Goal: Task Accomplishment & Management: Manage account settings

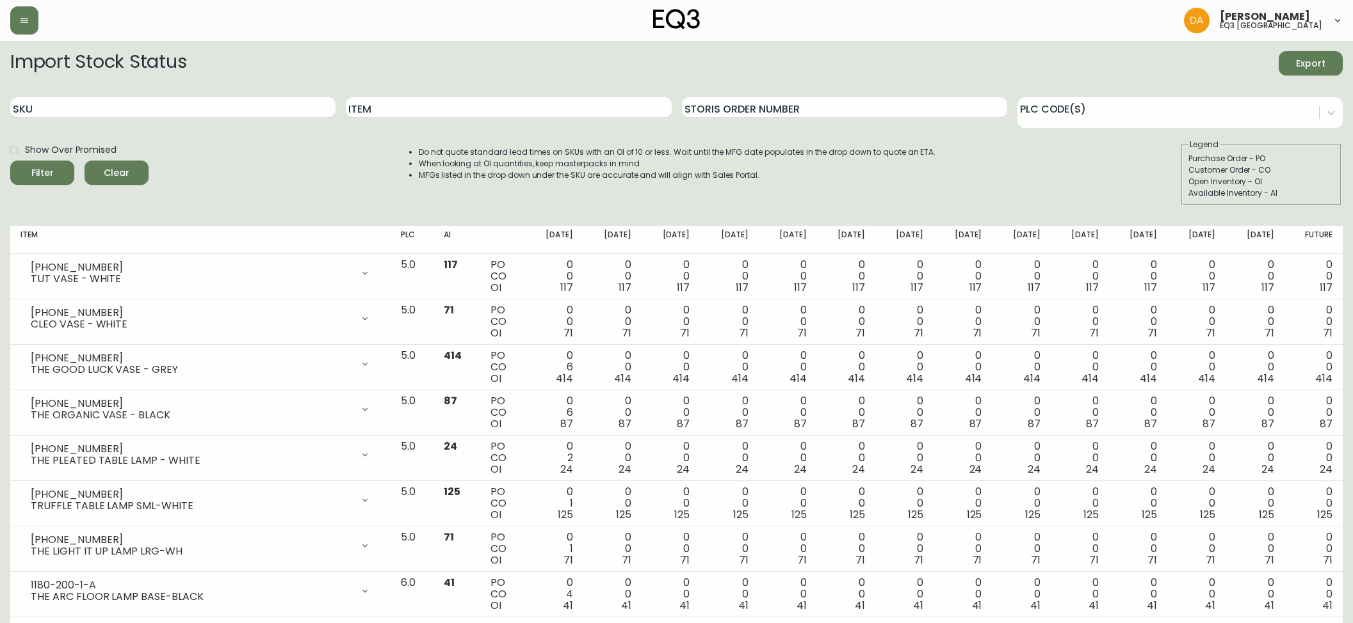
click at [24, 17] on icon "button" at bounding box center [24, 20] width 10 height 10
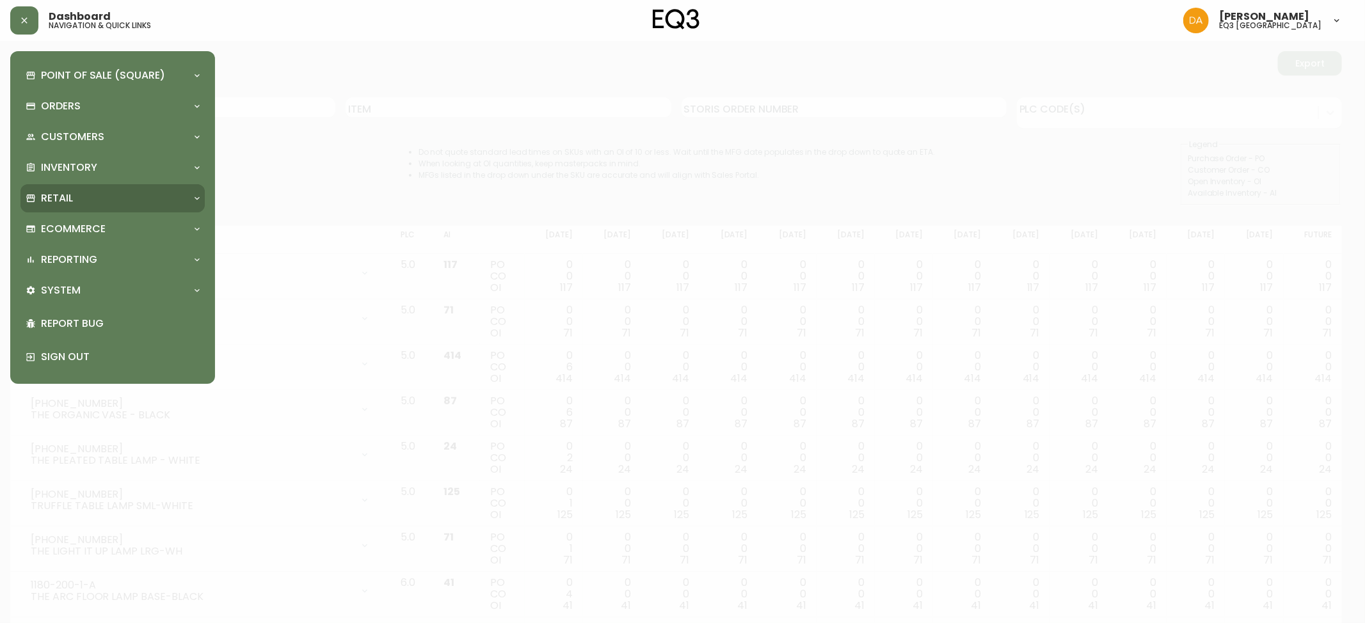
click at [83, 195] on div "Retail" at bounding box center [106, 198] width 161 height 14
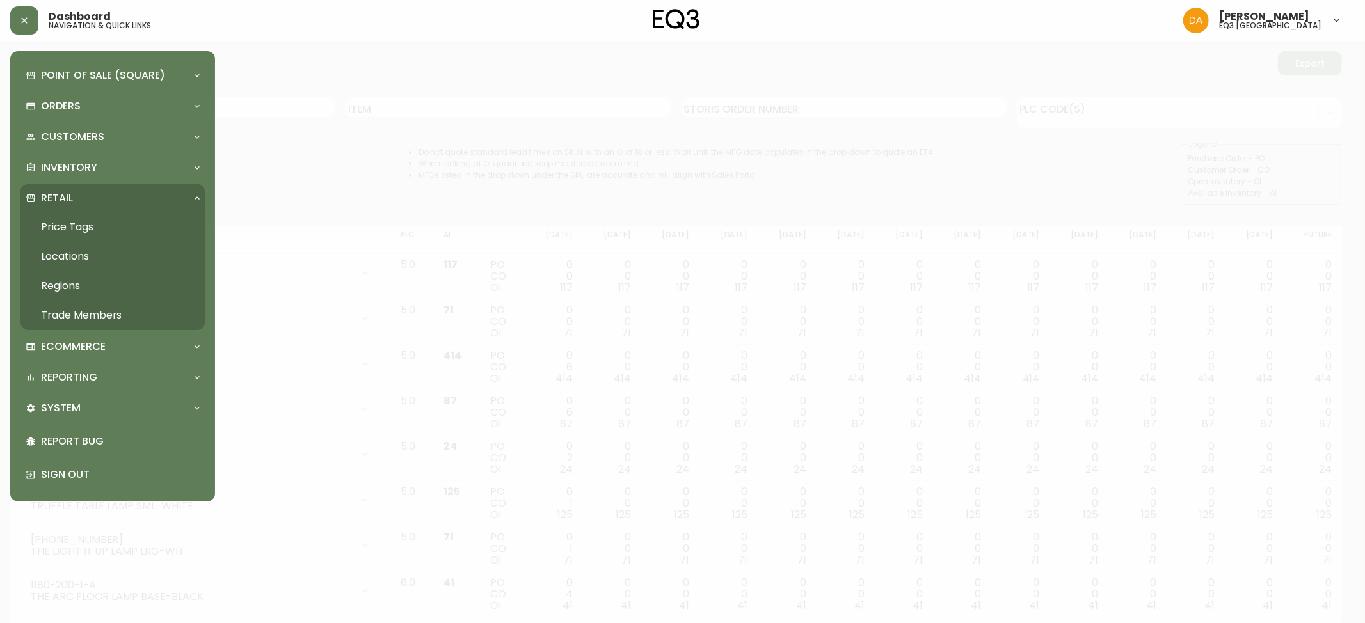
click at [87, 314] on link "Trade Members" at bounding box center [112, 315] width 184 height 29
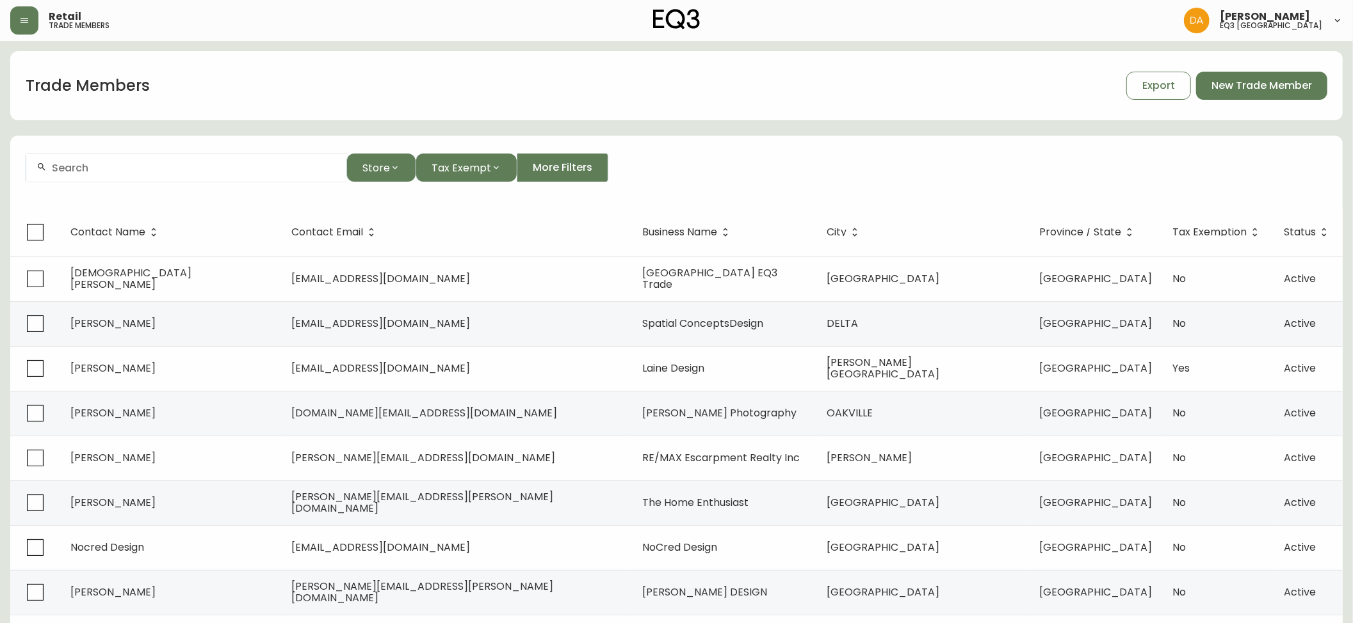
click at [257, 172] on input "text" at bounding box center [194, 168] width 284 height 12
click at [99, 241] on li "[PERSON_NAME]" at bounding box center [186, 237] width 320 height 22
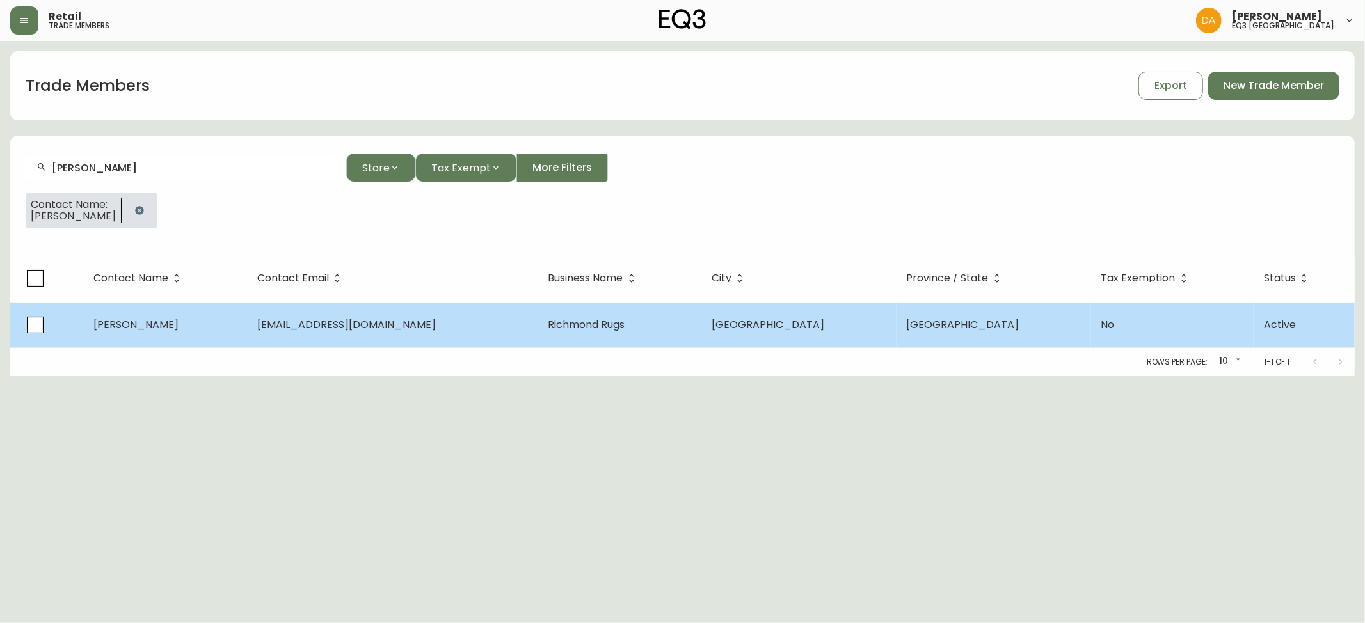
type input "[PERSON_NAME]"
click at [554, 324] on span "Richmond Rugs" at bounding box center [587, 325] width 77 height 15
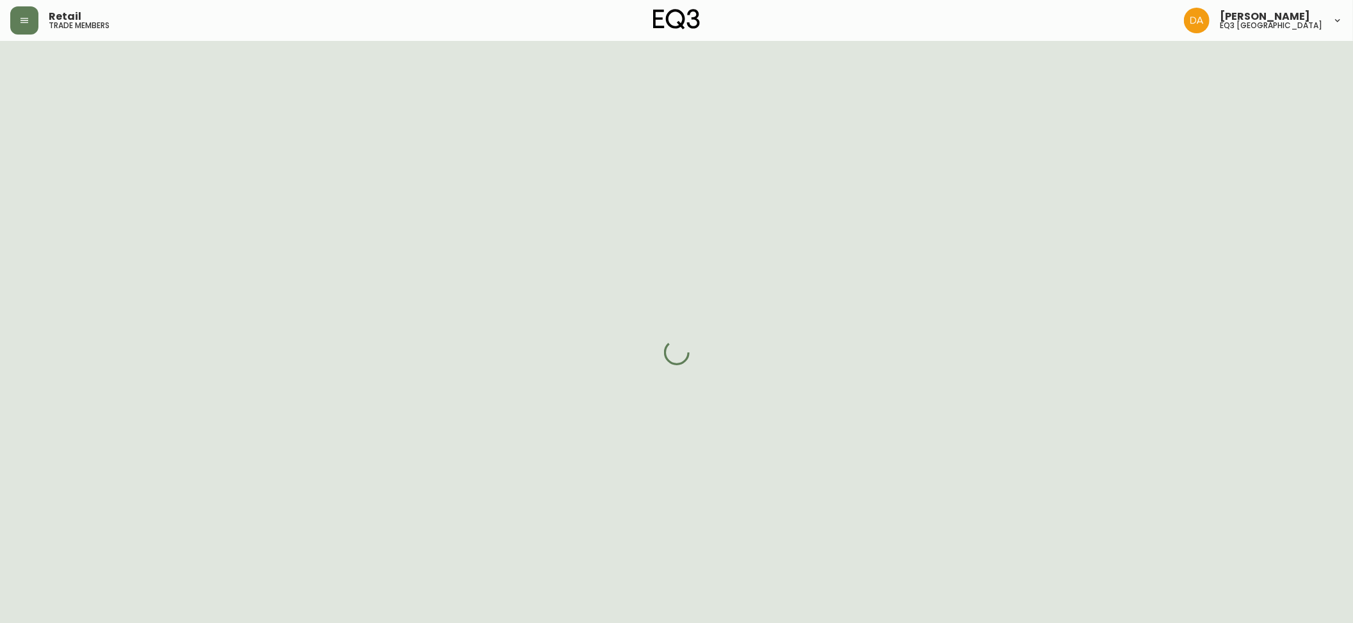
select select "AB"
select select "CA"
select select "CA_EN"
select select "Trade Show"
select select "Other"
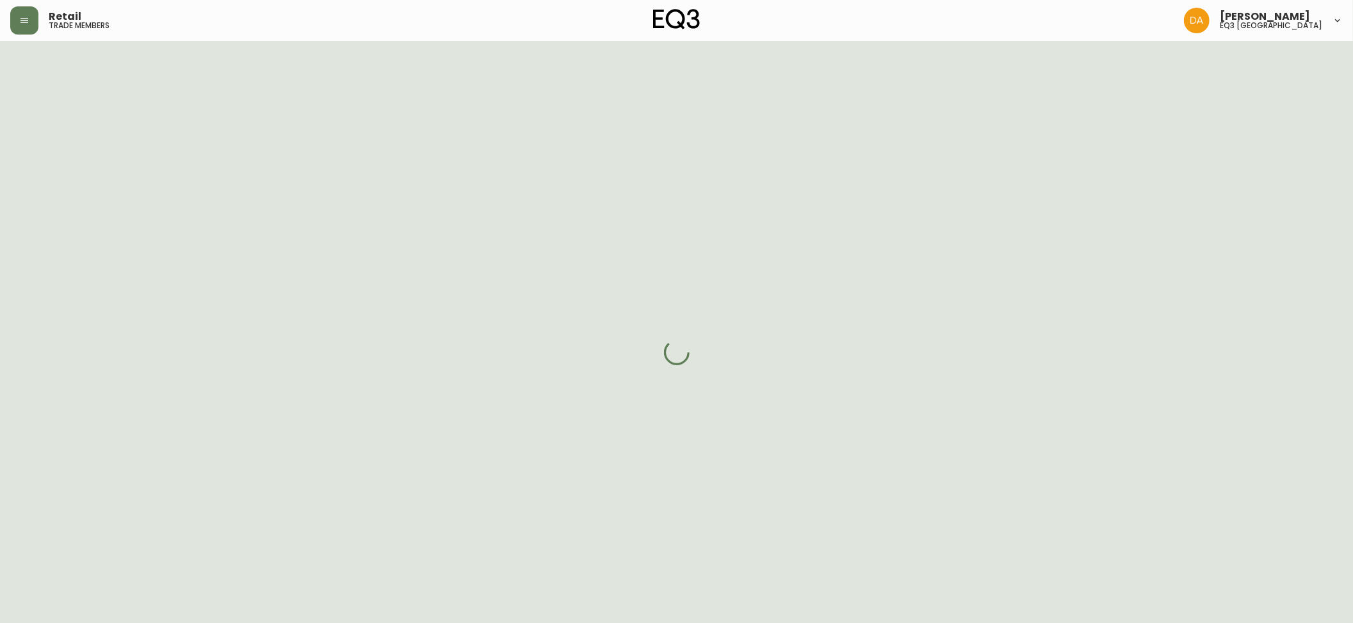
select select "cjw10z96m00006gs08l3o91tv"
select select "false"
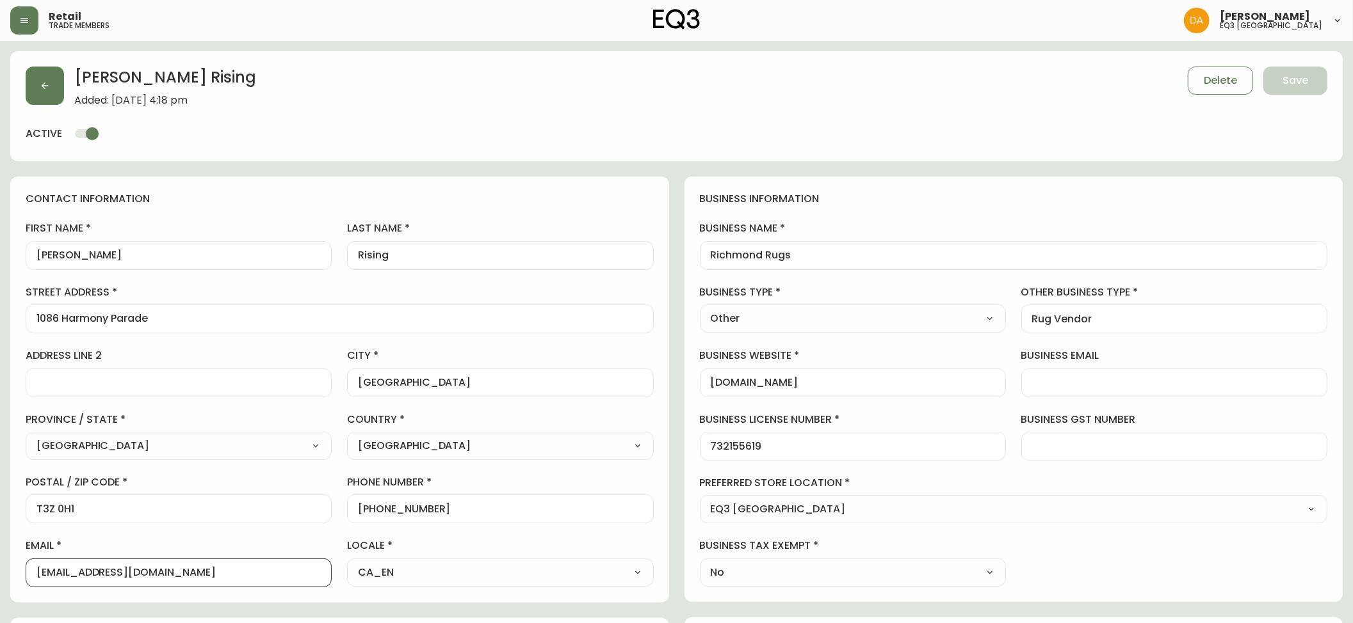
drag, startPoint x: 163, startPoint y: 576, endPoint x: 0, endPoint y: 570, distance: 162.7
click at [0, 570] on main "[PERSON_NAME] Rising Added: [DATE] 4:18 pm Delete Save active contact informati…" at bounding box center [676, 521] width 1353 height 961
click at [529, 95] on div "[PERSON_NAME] Rising Added: [DATE] 4:18 pm Delete Save" at bounding box center [676, 87] width 1301 height 40
